Goal: Entertainment & Leisure: Consume media (video, audio)

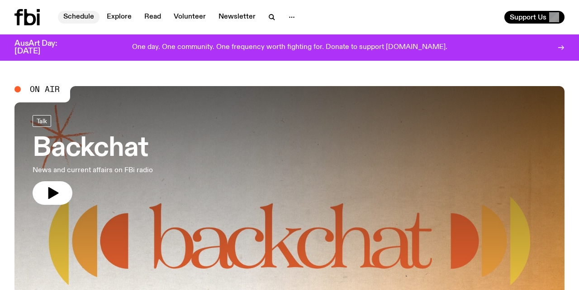
click at [79, 16] on link "Schedule" at bounding box center [79, 17] width 42 height 13
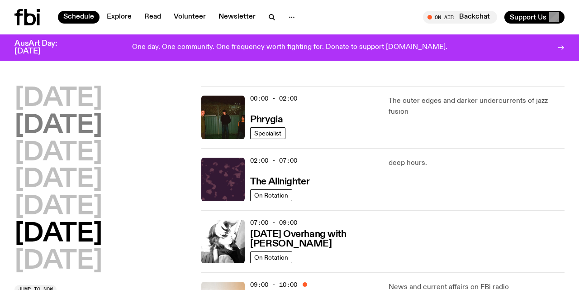
click at [72, 123] on h2 "[DATE]" at bounding box center [58, 125] width 88 height 25
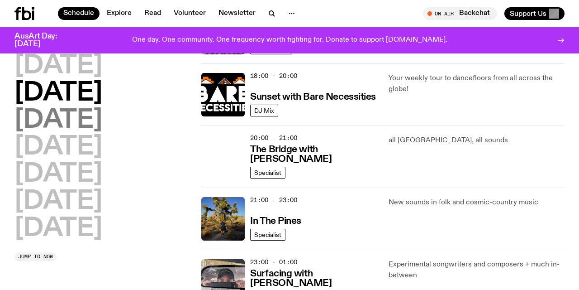
scroll to position [389, 0]
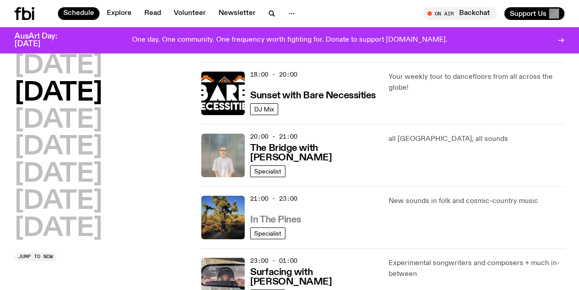
click at [272, 215] on h3 "In The Pines" at bounding box center [275, 220] width 51 height 10
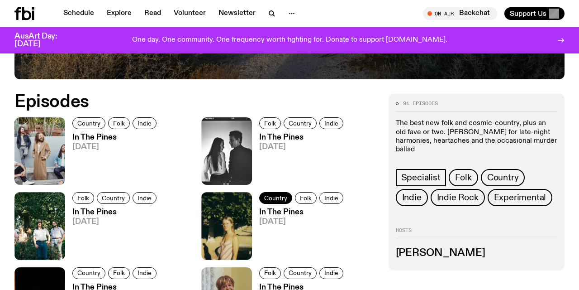
scroll to position [379, 0]
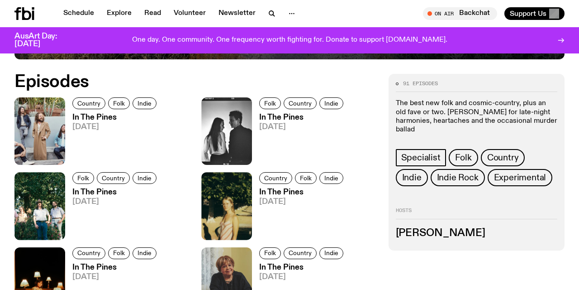
click at [98, 116] on h3 "In The Pines" at bounding box center [115, 118] width 87 height 8
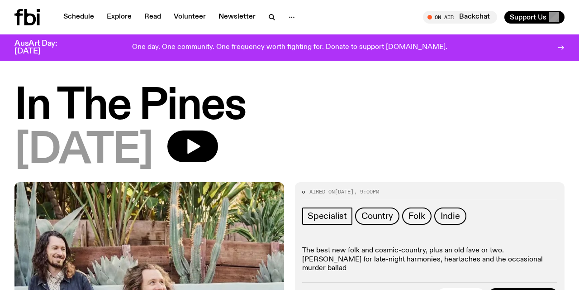
click at [306, 124] on h1 "In The Pines" at bounding box center [289, 106] width 550 height 41
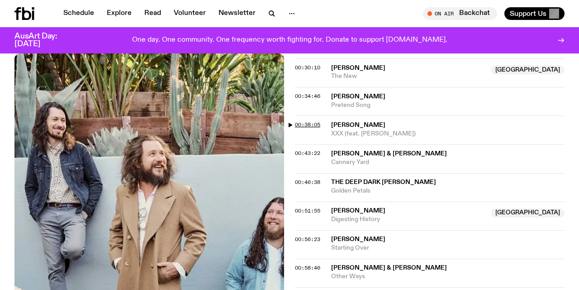
scroll to position [493, 0]
